Goal: Navigation & Orientation: Find specific page/section

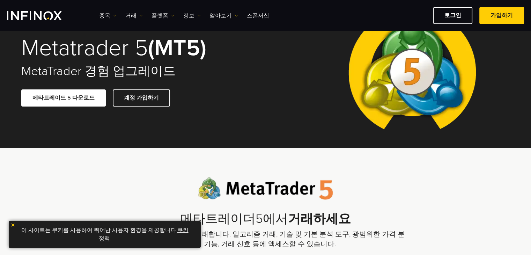
scroll to position [35, 0]
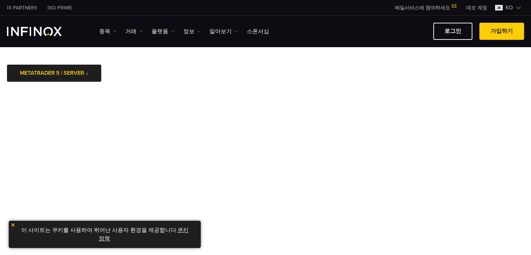
click at [12, 225] on img at bounding box center [12, 224] width 5 height 5
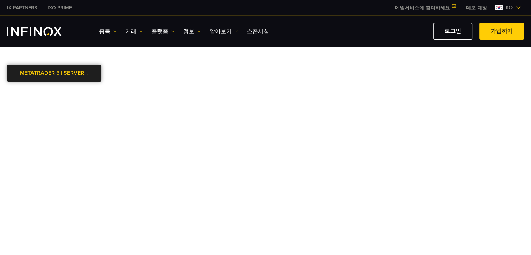
click at [54, 73] on div at bounding box center [54, 73] width 0 height 0
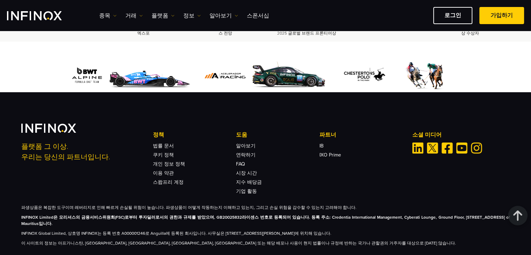
scroll to position [140, 0]
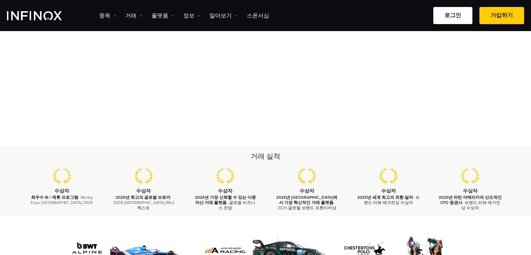
click at [452, 10] on link "로그인" at bounding box center [452, 15] width 39 height 17
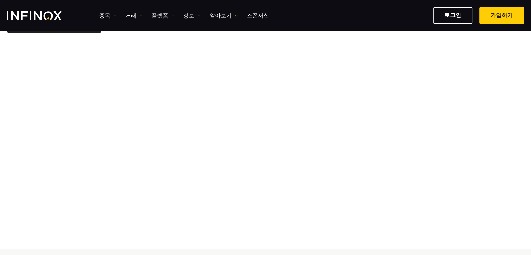
scroll to position [70, 0]
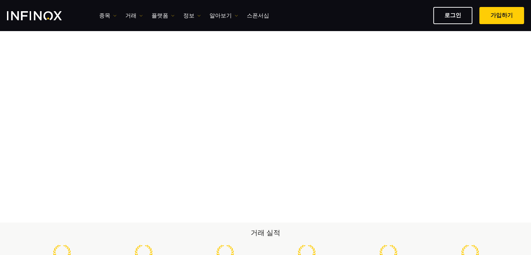
click at [43, 19] on img "INFINOX Logo" at bounding box center [34, 15] width 55 height 9
